Goal: Transaction & Acquisition: Subscribe to service/newsletter

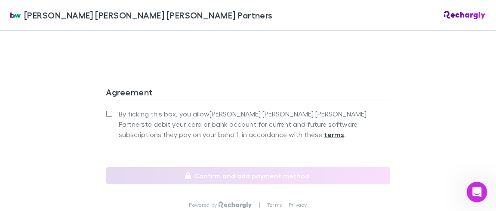
scroll to position [1210, 0]
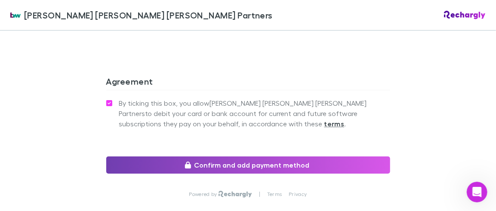
click at [269, 156] on button "Confirm and add payment method" at bounding box center [248, 164] width 284 height 17
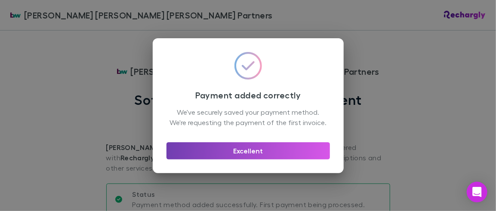
click at [258, 156] on button "Excellent" at bounding box center [247, 150] width 163 height 17
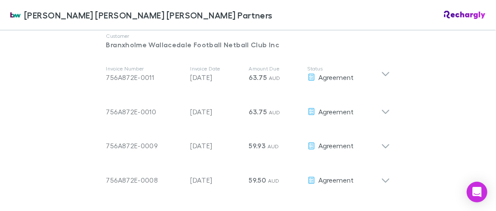
scroll to position [491, 0]
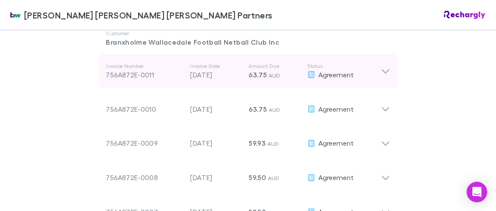
click at [382, 66] on icon at bounding box center [385, 71] width 9 height 10
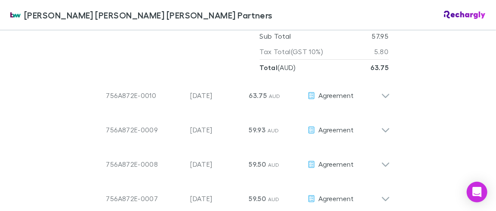
scroll to position [628, 0]
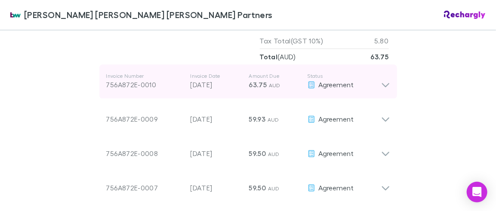
click at [382, 75] on icon at bounding box center [385, 81] width 9 height 17
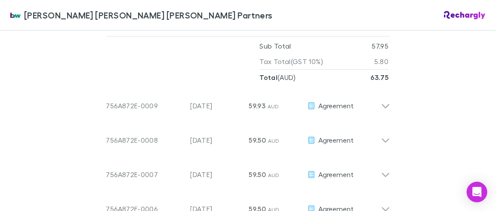
scroll to position [747, 0]
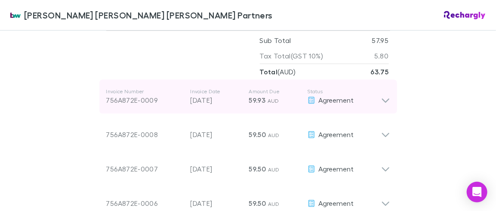
click at [382, 98] on icon at bounding box center [384, 100] width 7 height 4
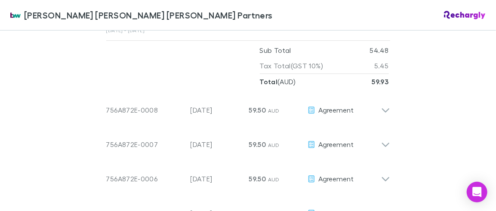
scroll to position [903, 0]
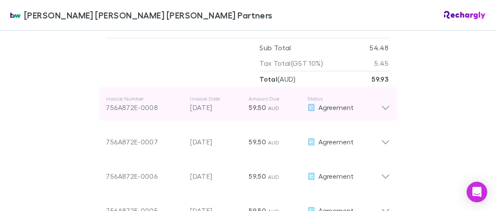
click at [382, 97] on icon at bounding box center [385, 103] width 9 height 17
